Goal: Download file/media

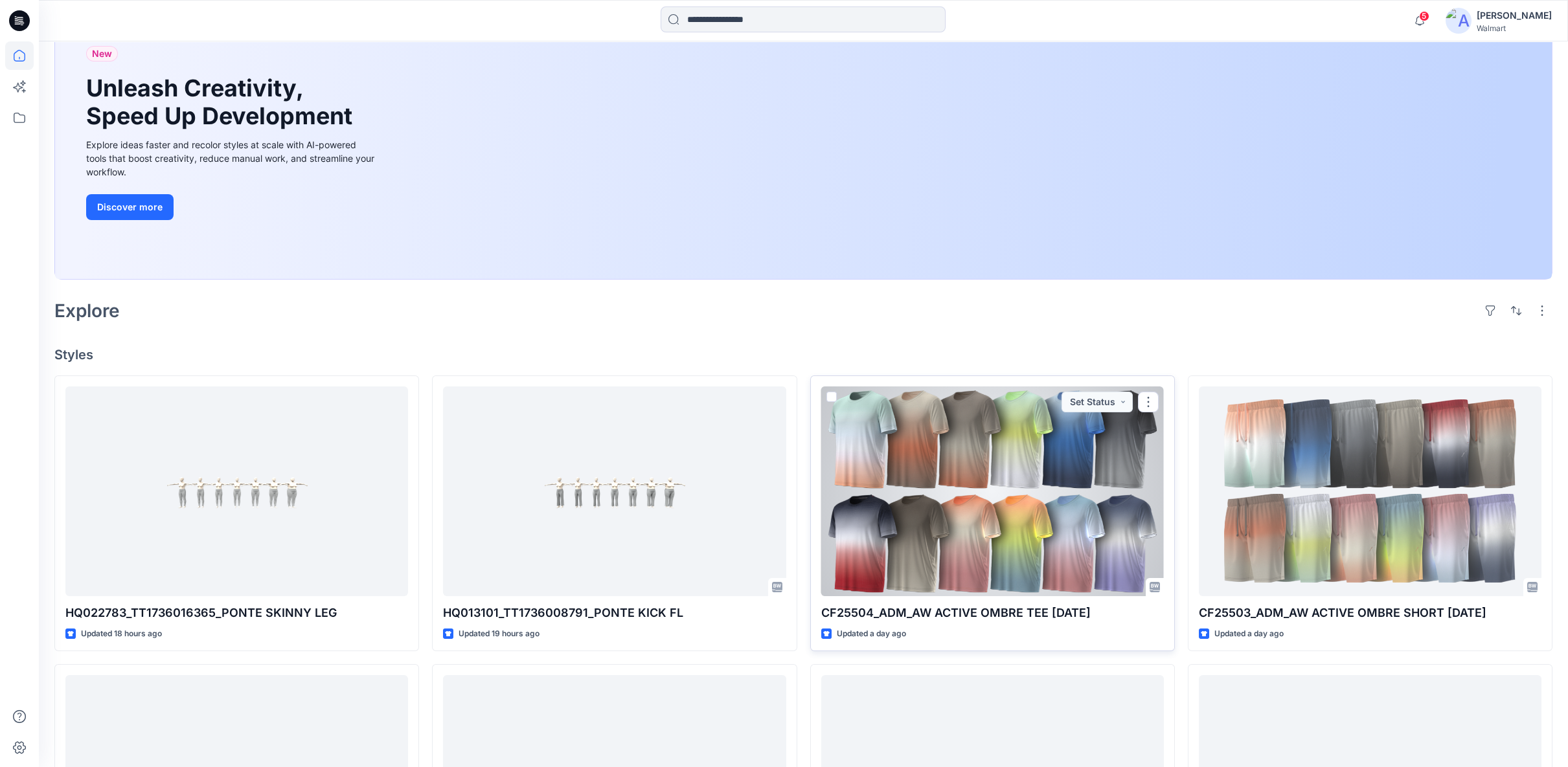
scroll to position [359, 0]
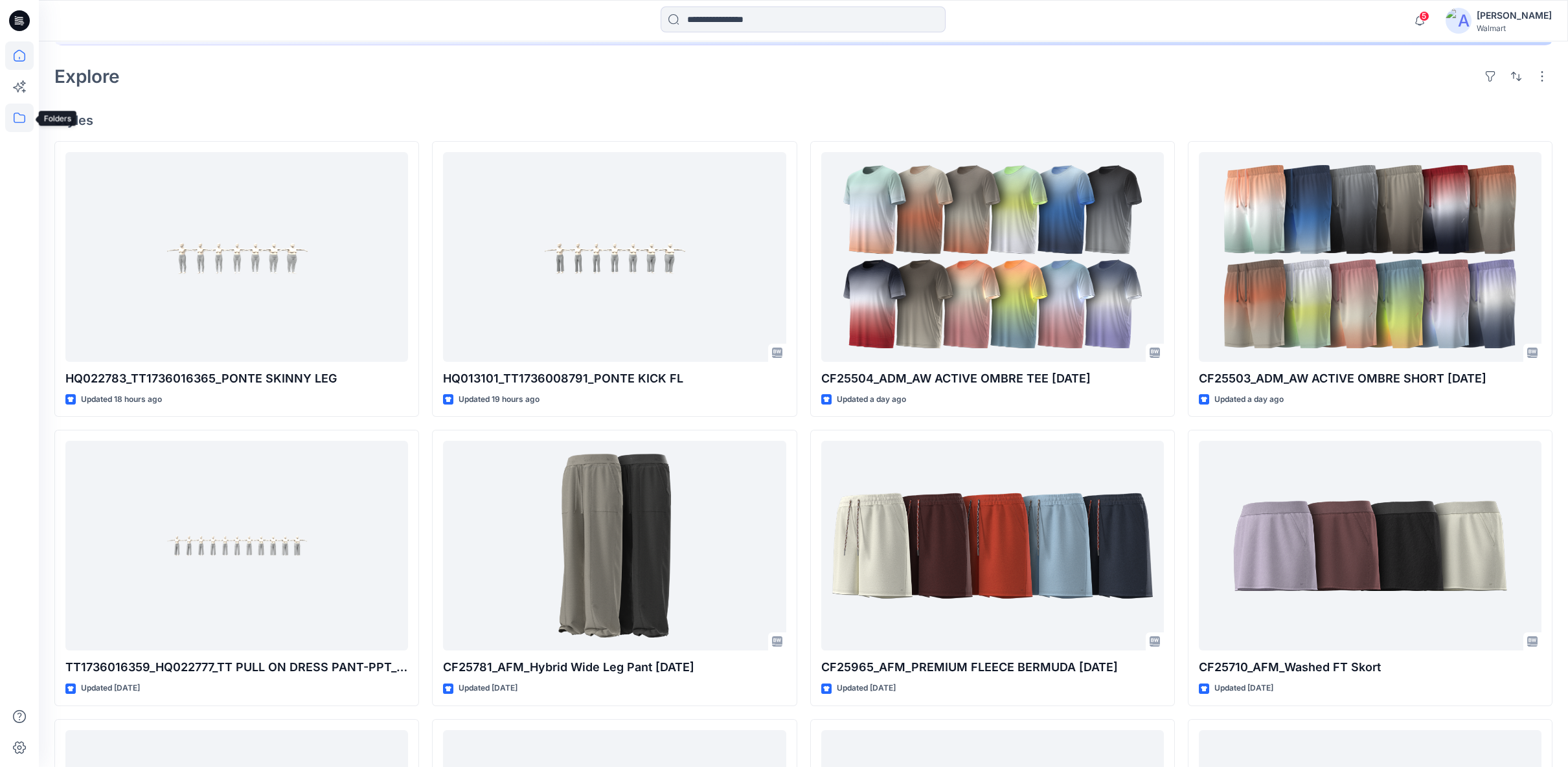
click at [19, 115] on icon at bounding box center [19, 118] width 12 height 11
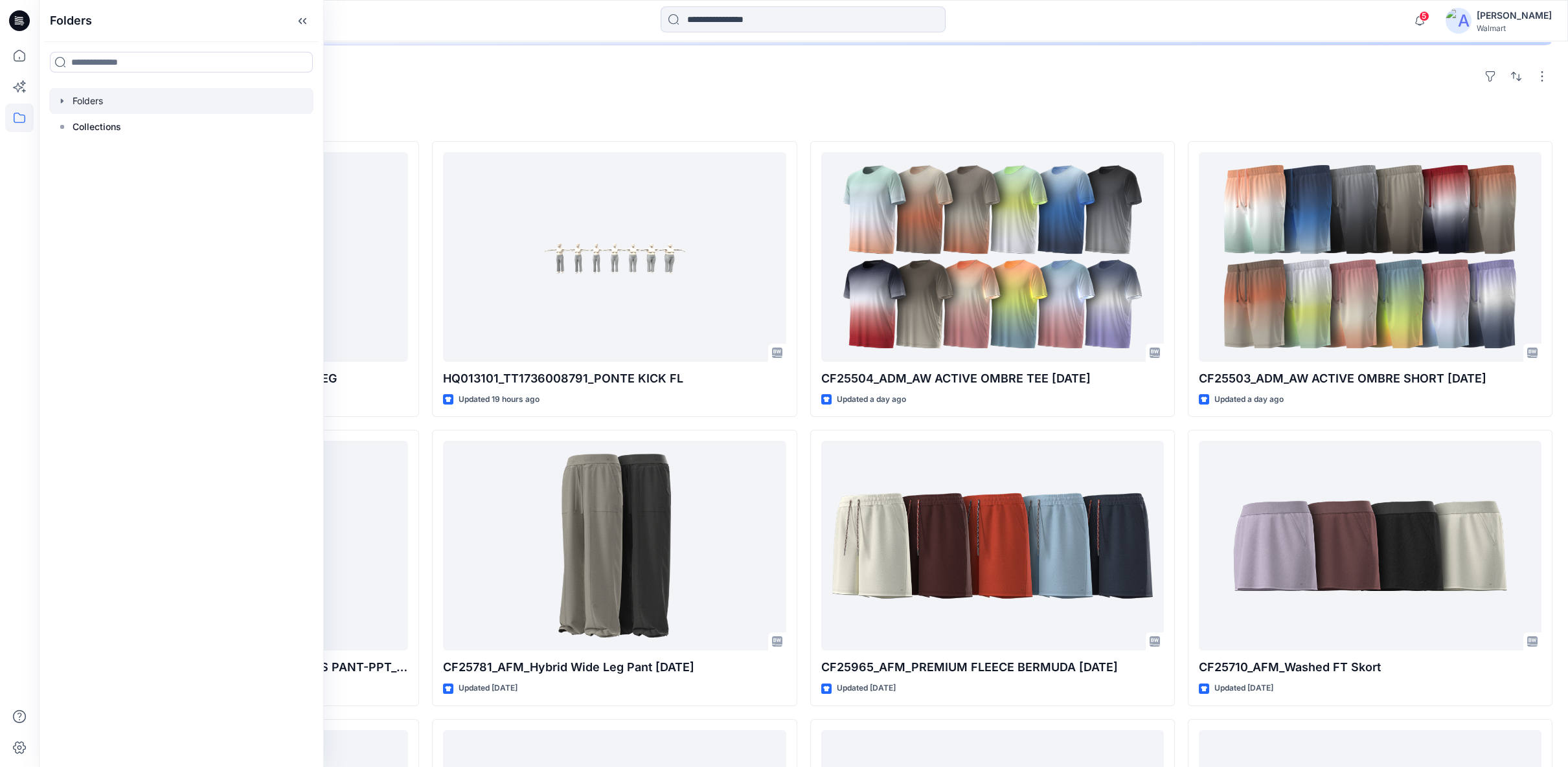
click at [63, 102] on icon "button" at bounding box center [62, 101] width 11 height 11
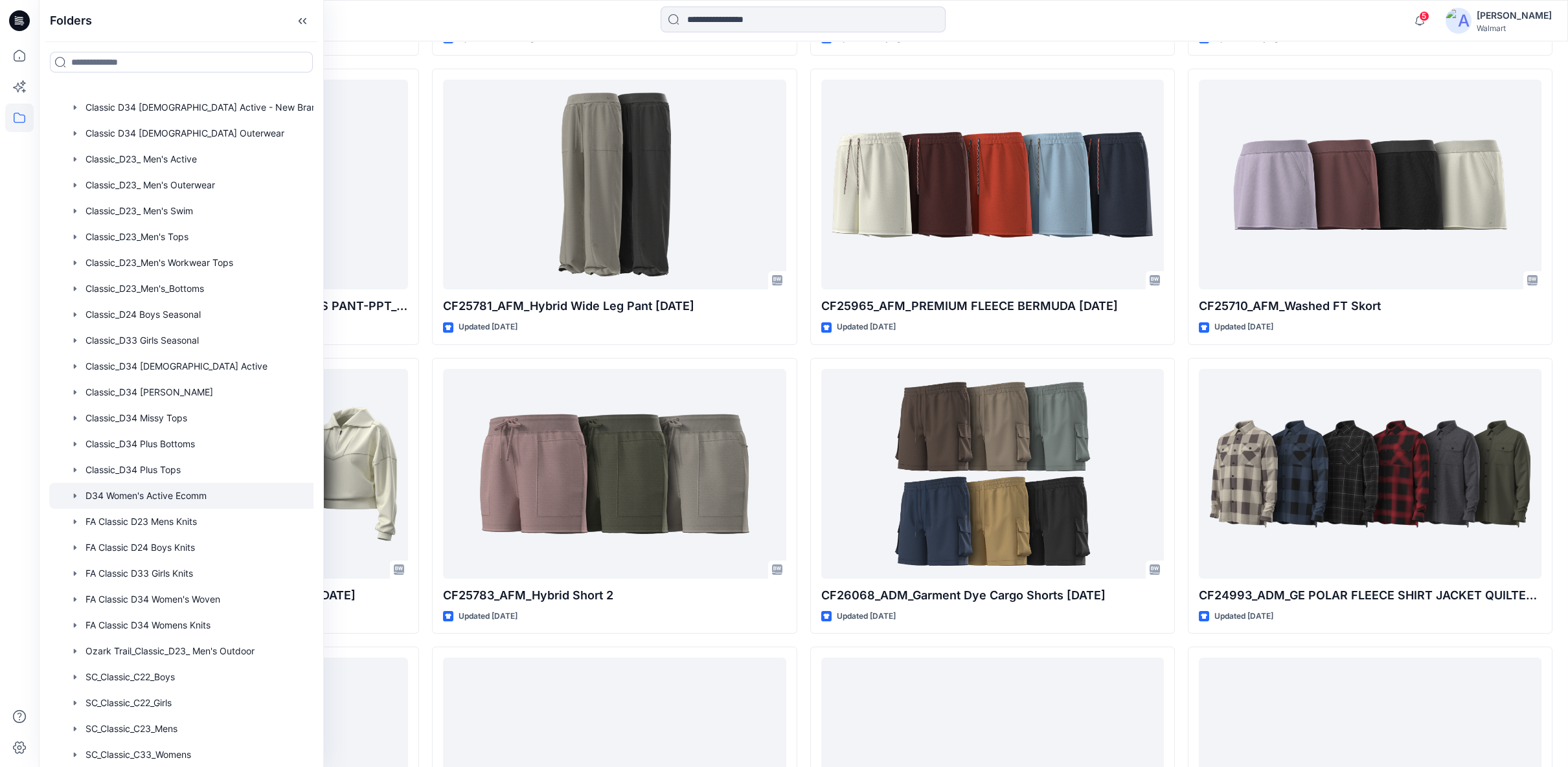
scroll to position [92, 0]
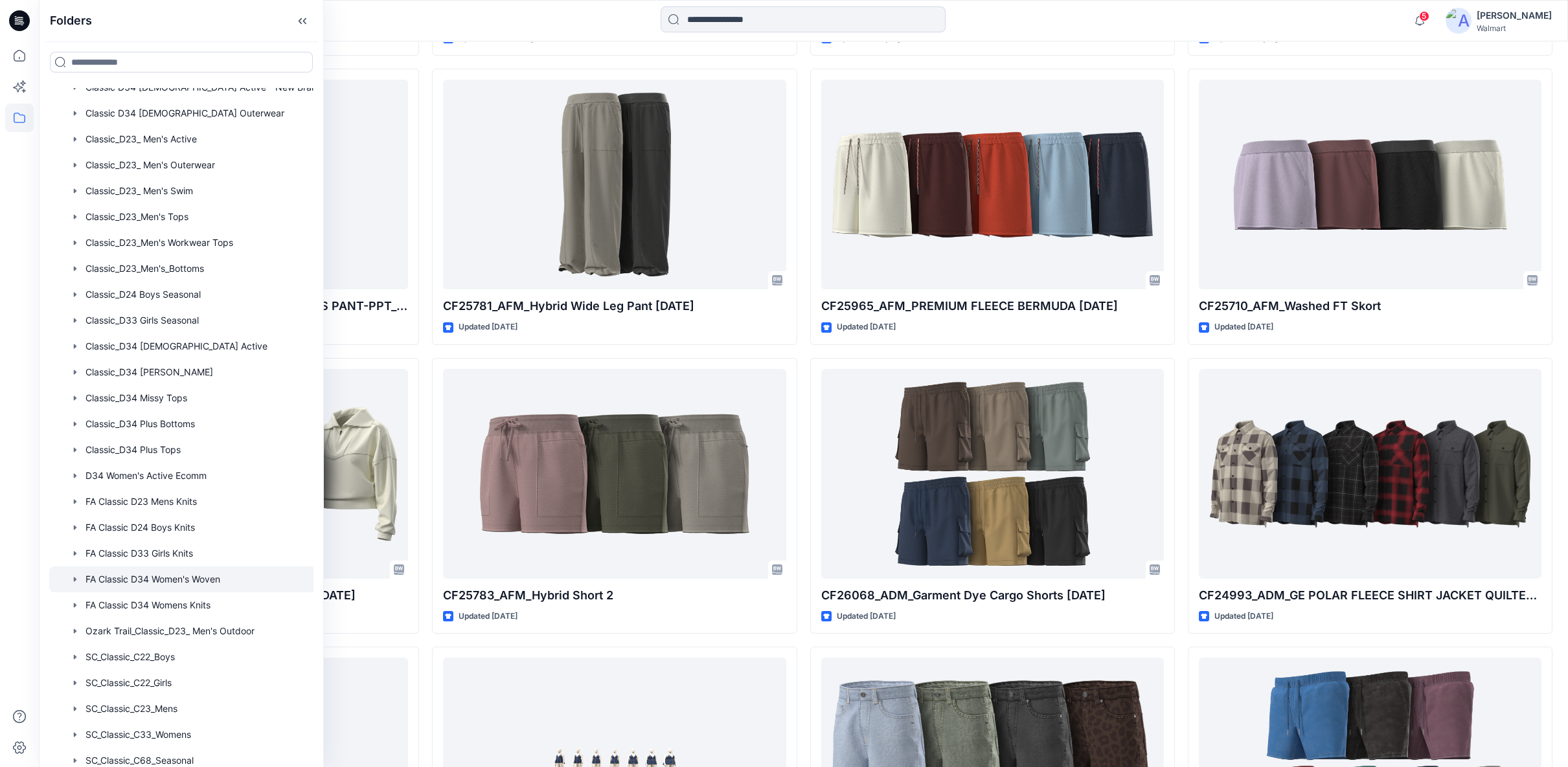
click at [150, 577] on div at bounding box center [195, 579] width 292 height 26
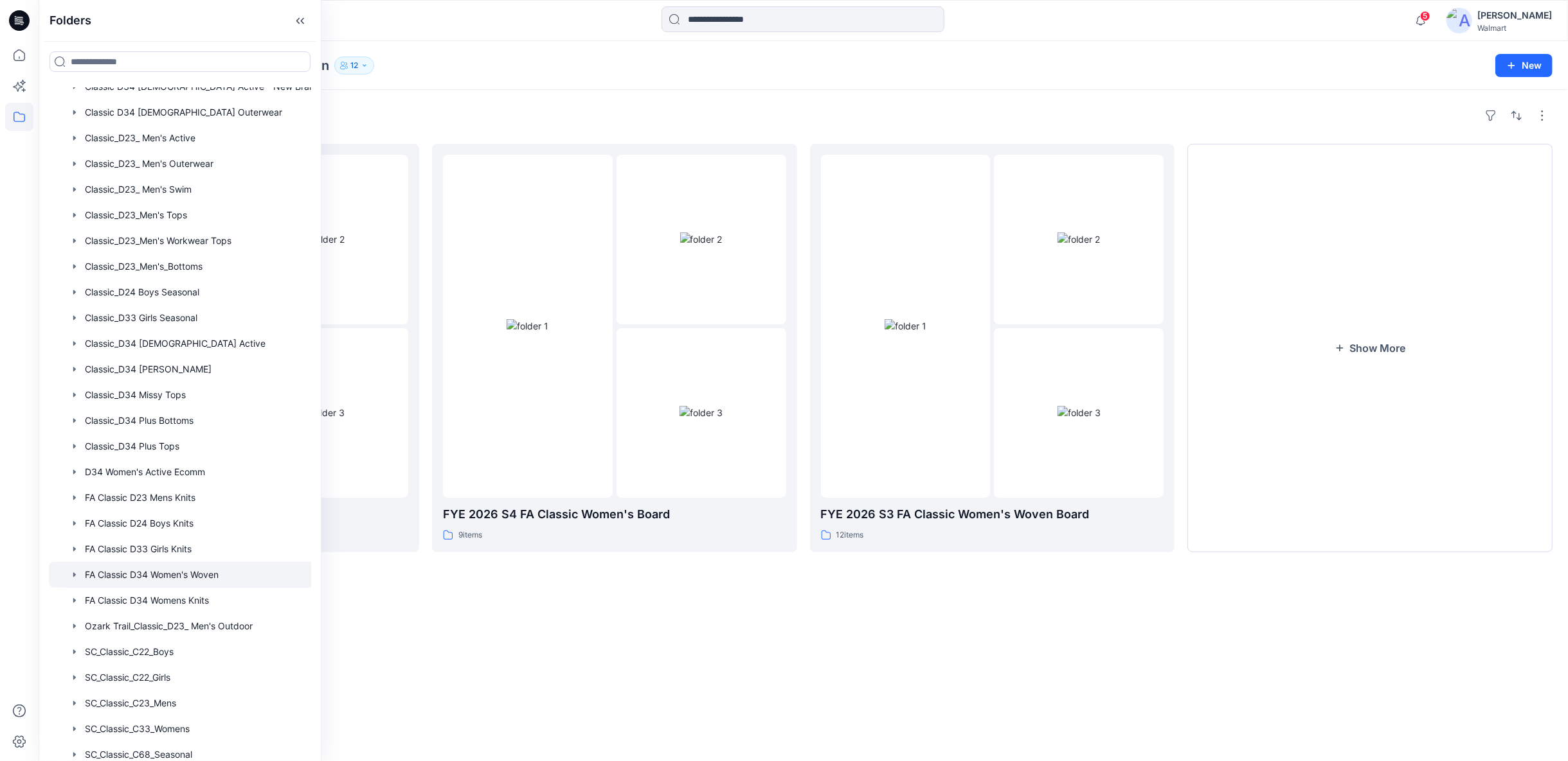
click at [617, 644] on div "Folders FYE27-S1 SPRING26 FA 6 items FYE 2026 S4 FA Classic Women's Board 9 ite…" at bounding box center [804, 426] width 1530 height 672
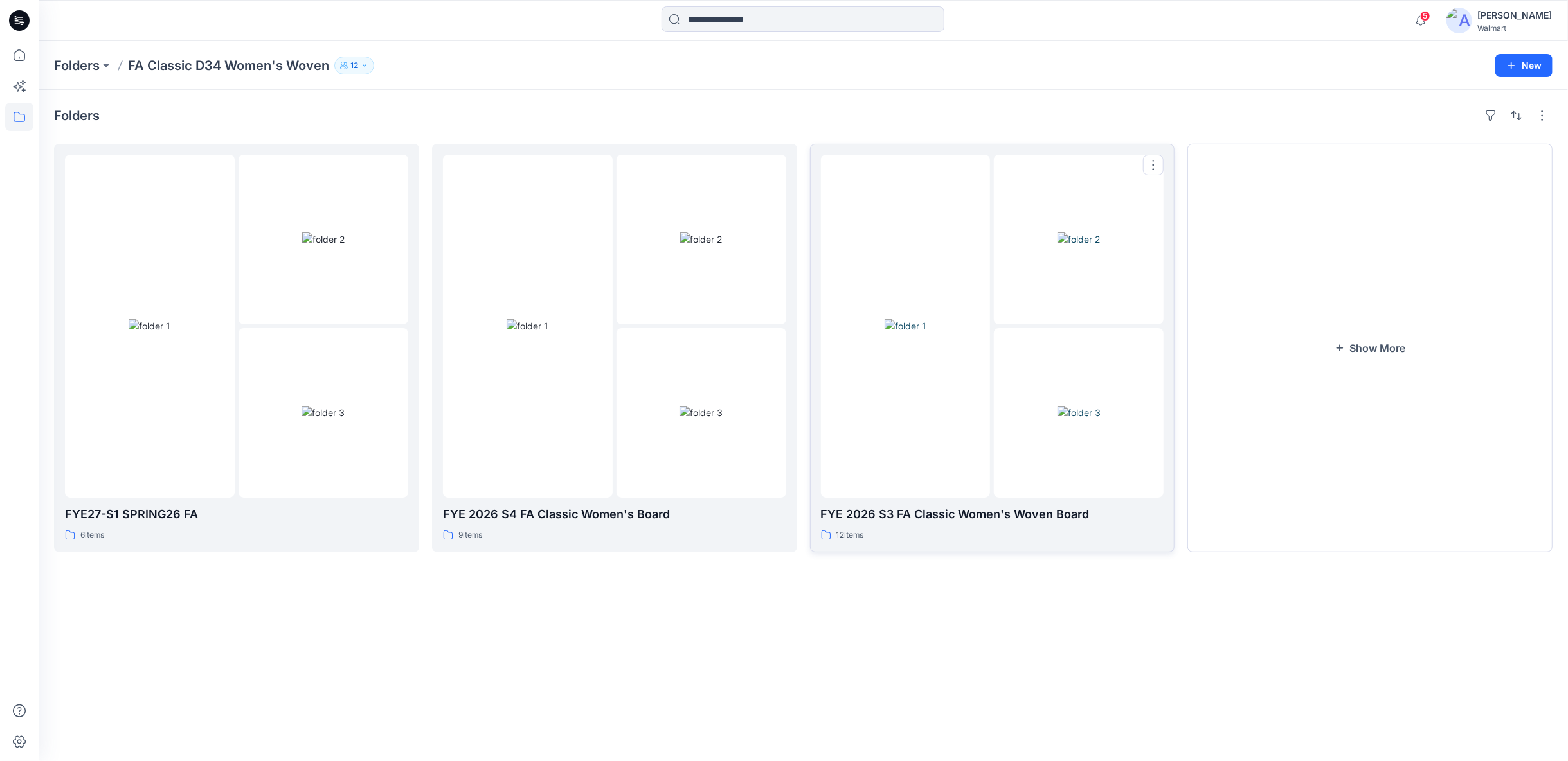
click at [899, 516] on p "FYE 2026 S3 FA Classic Women's Woven Board" at bounding box center [992, 515] width 344 height 18
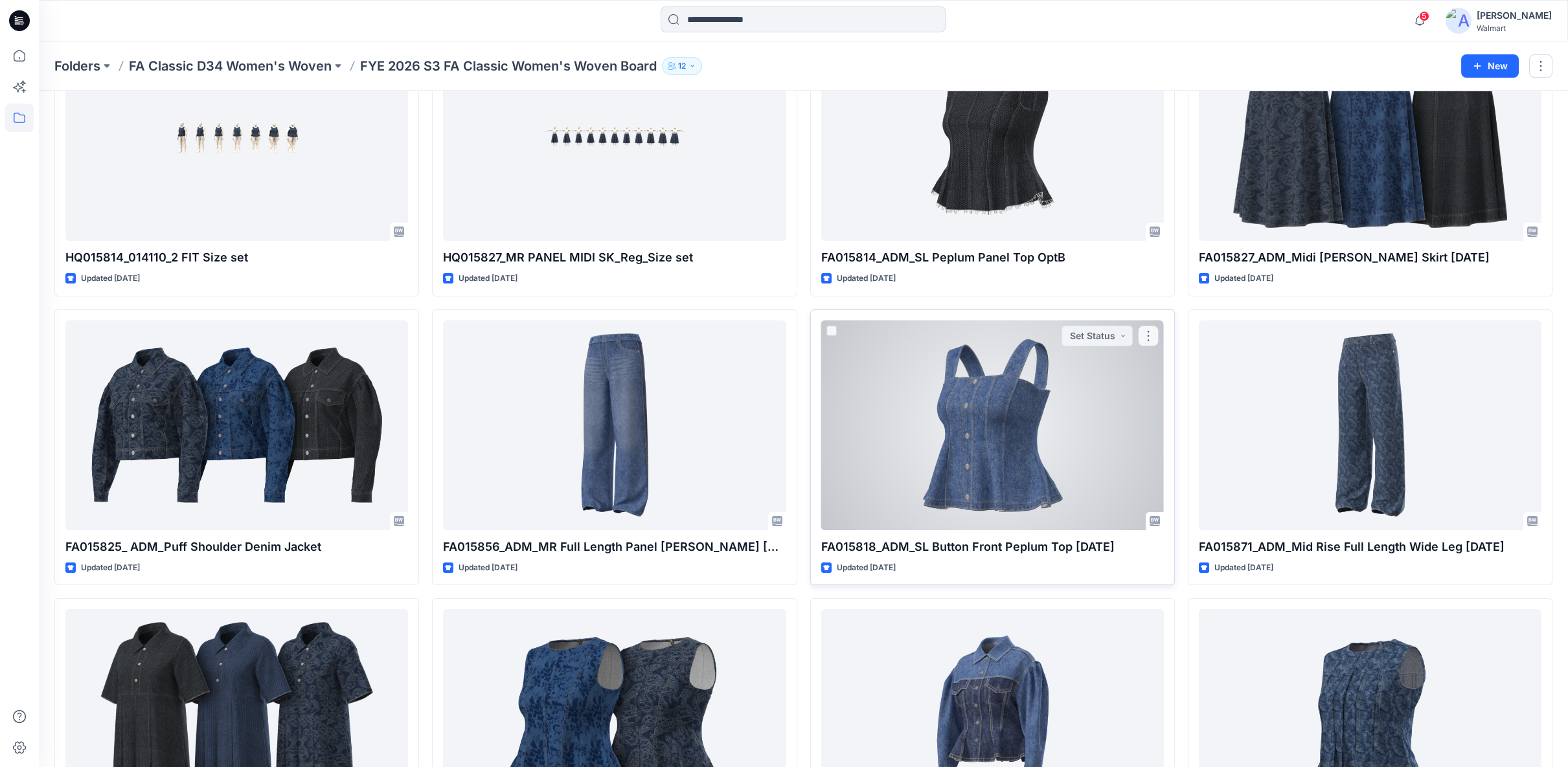
scroll to position [246, 0]
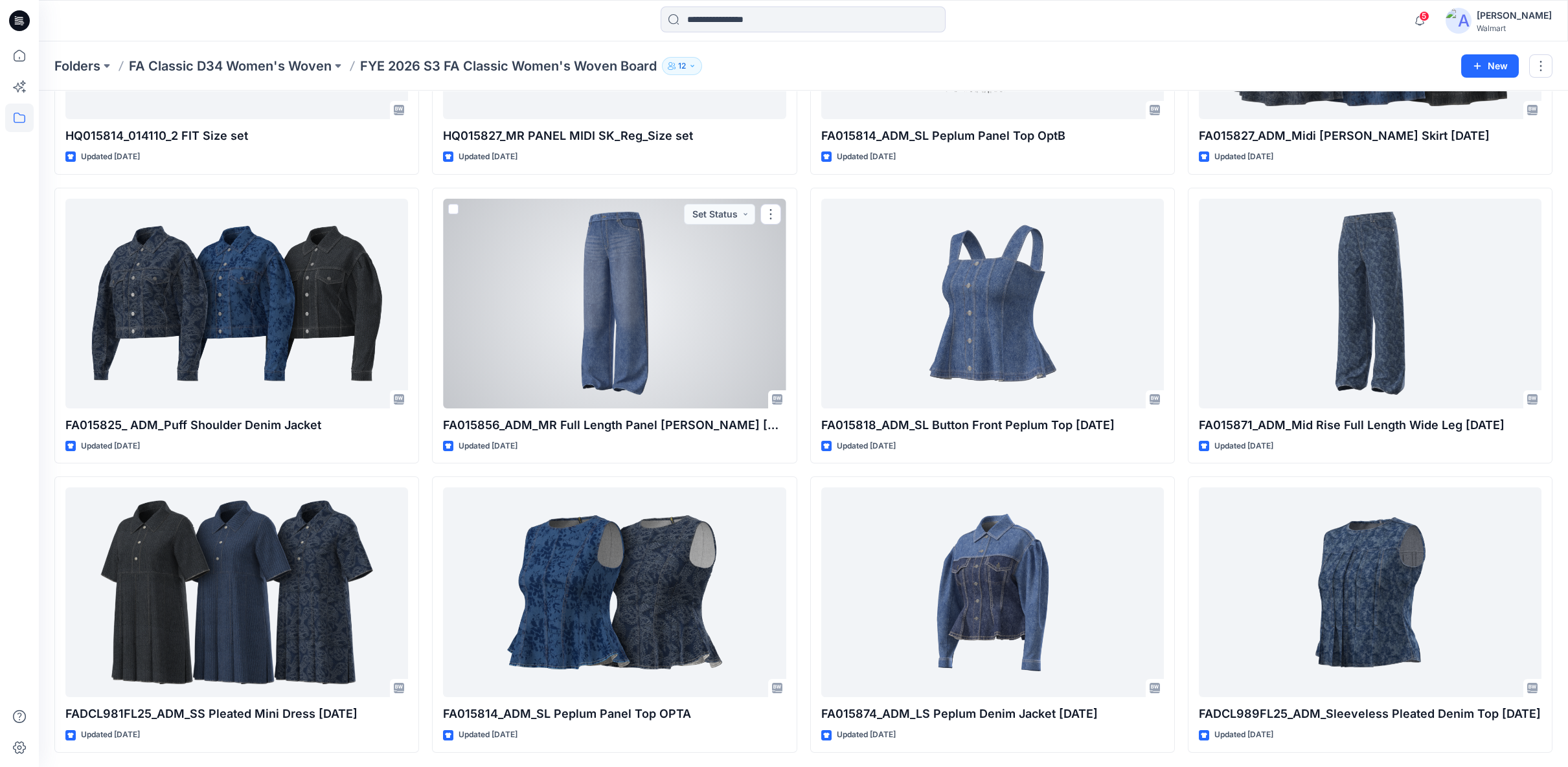
click at [659, 331] on div at bounding box center [614, 303] width 343 height 210
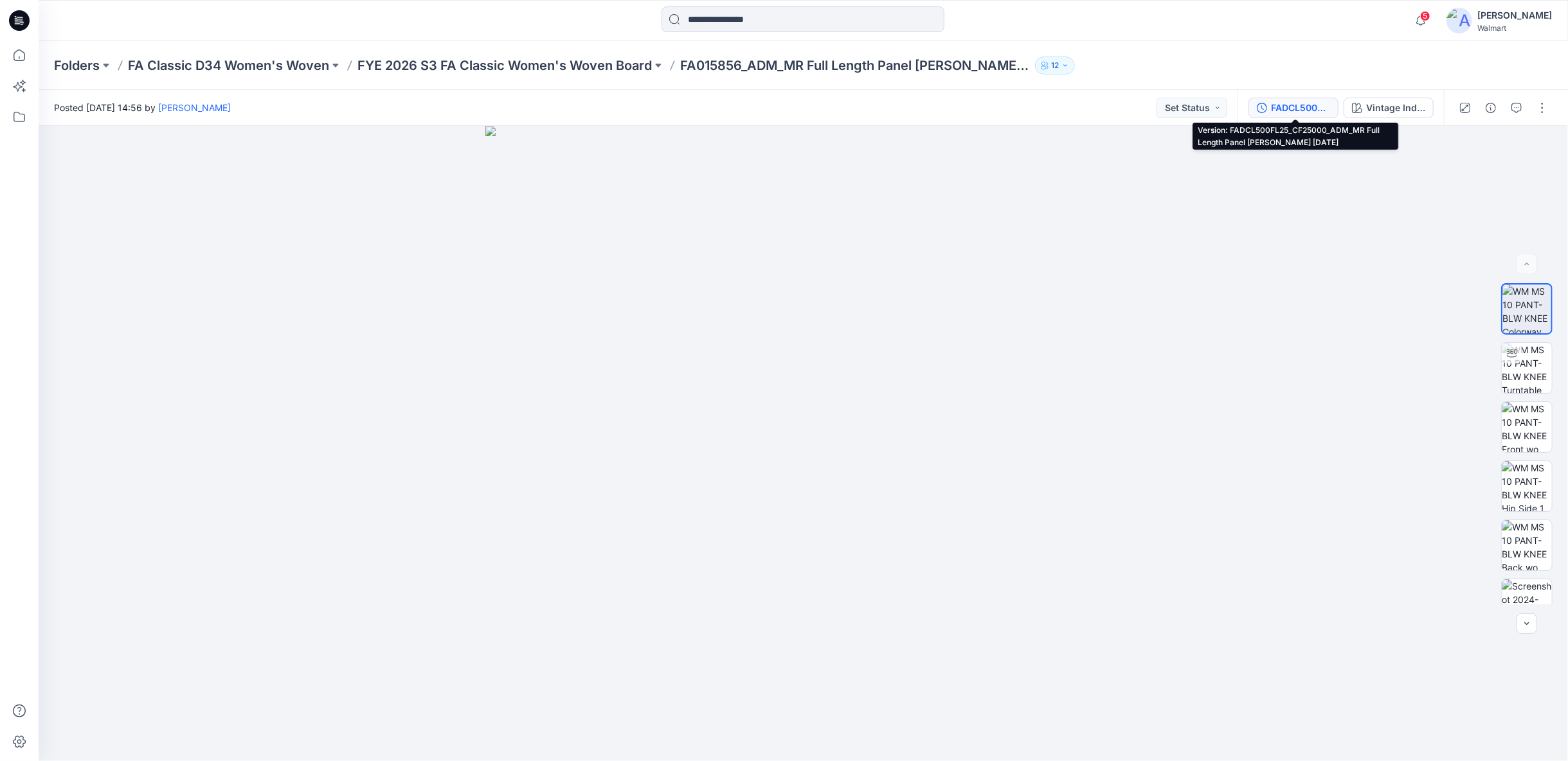
click at [1276, 109] on div "FADCL500FL25_CF25000_ADM_MR Full Length Panel Jean 17OCT24" at bounding box center [1300, 108] width 59 height 14
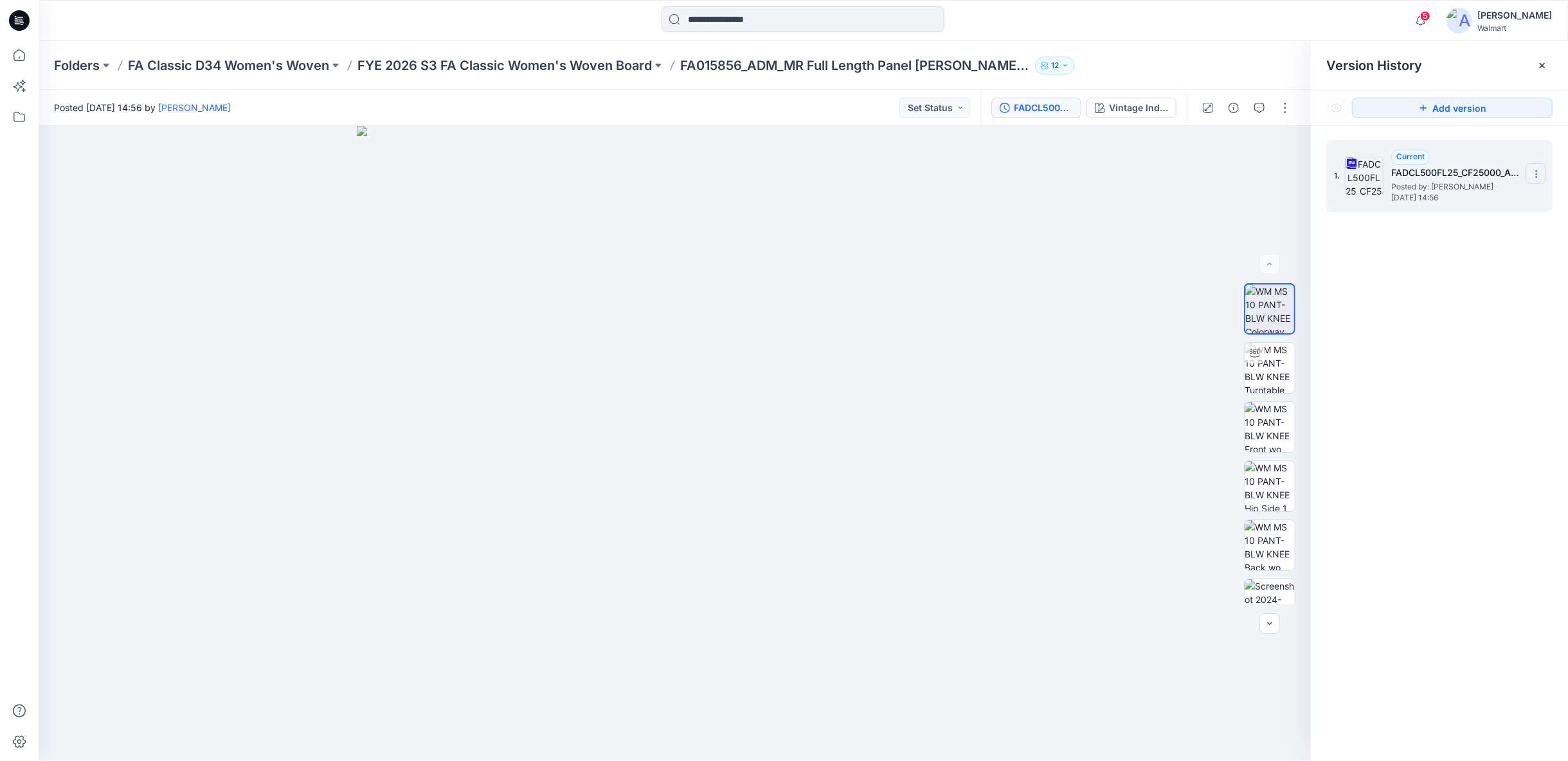
click at [1534, 171] on icon at bounding box center [1537, 174] width 11 height 11
click at [1428, 197] on span "Download Source BW File" at bounding box center [1472, 199] width 108 height 15
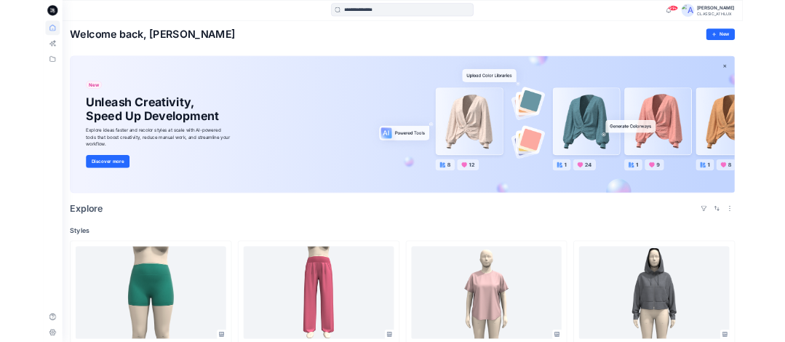
scroll to position [291, 0]
